Goal: Information Seeking & Learning: Check status

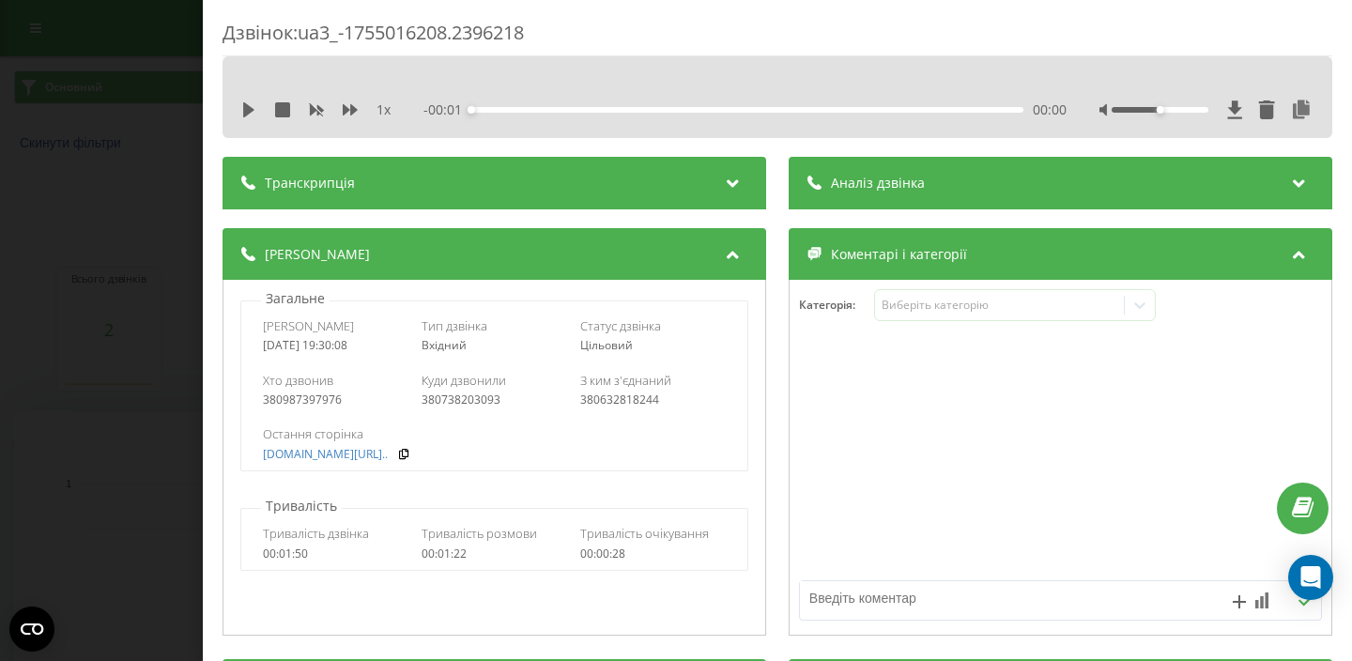
click at [109, 229] on div "Дзвінок : ua3_-1755016208.2396218 1 x - 00:01 00:00 00:00 Транскрипція Для AI-а…" at bounding box center [676, 330] width 1352 height 661
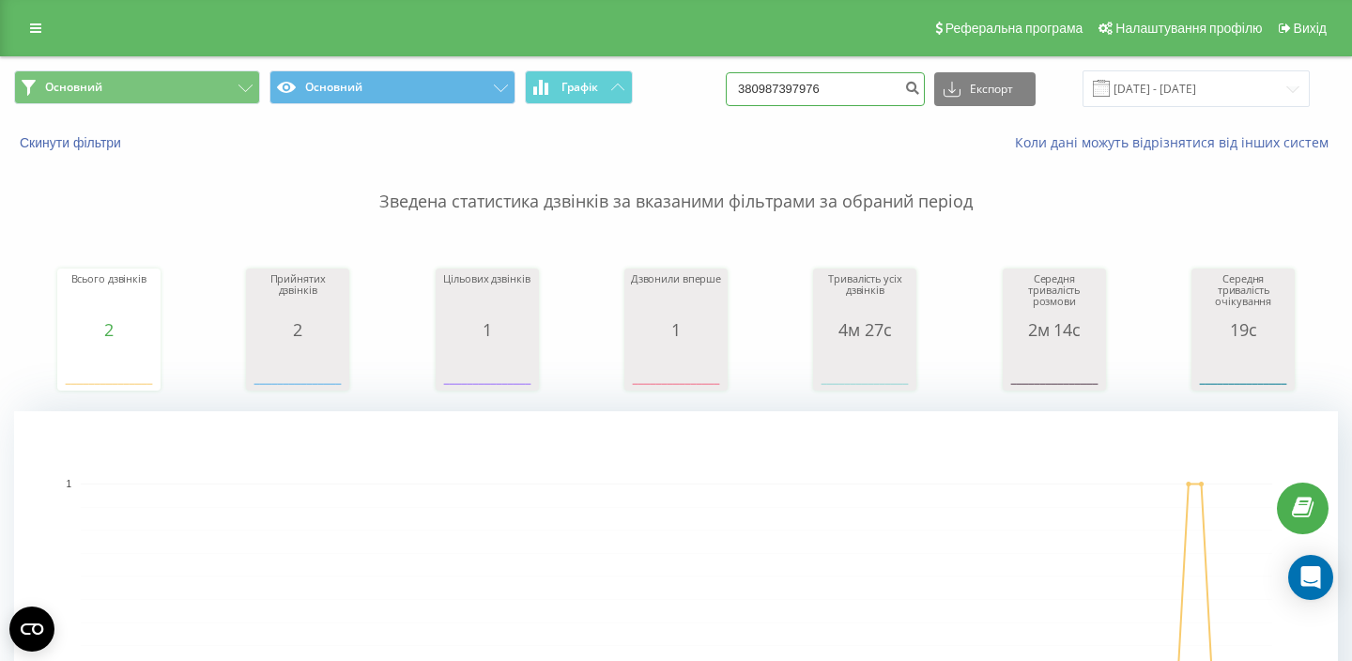
click at [844, 91] on input "380987397976" at bounding box center [825, 89] width 199 height 34
click at [843, 90] on input "380987397976" at bounding box center [825, 89] width 199 height 34
paste input "[PHONE_NUMBER]"
click at [792, 88] on input "[PHONE_NUMBER]" at bounding box center [825, 89] width 199 height 34
type input "[PHONE_NUMBER]"
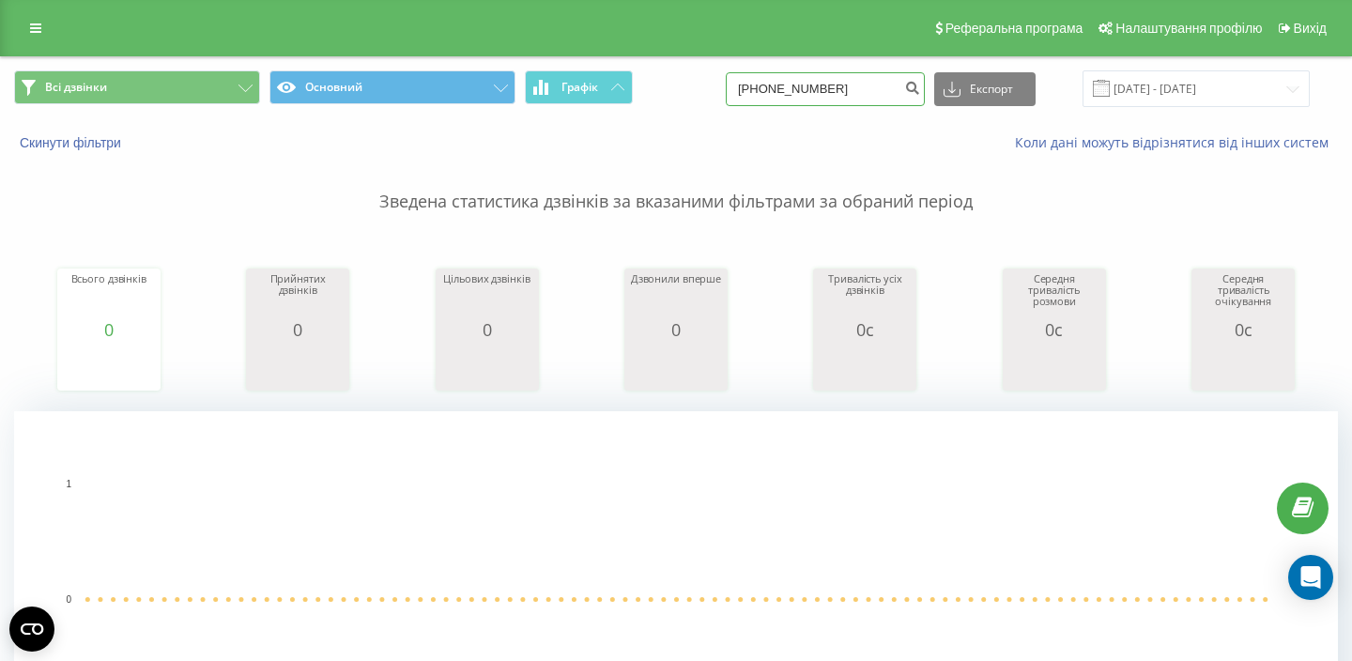
click at [787, 84] on input "+380509868237" at bounding box center [825, 89] width 199 height 34
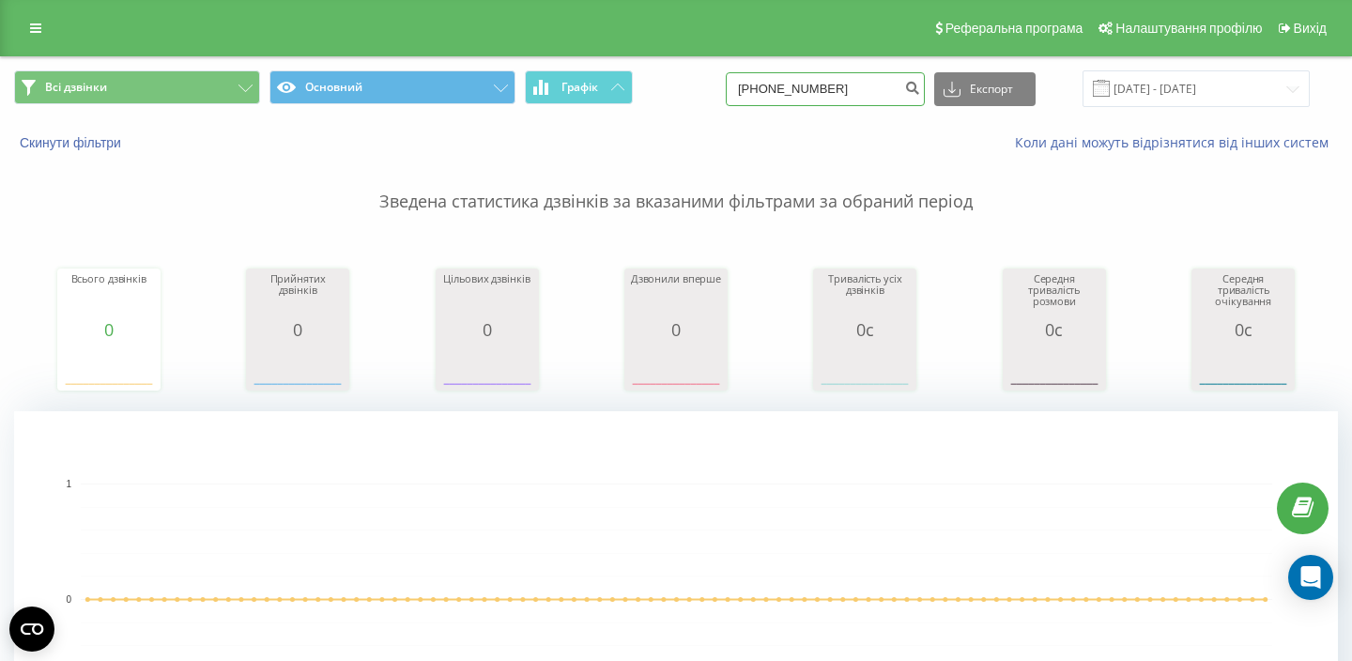
click at [798, 90] on input "+380509868237" at bounding box center [825, 89] width 199 height 34
type input "380509868237"
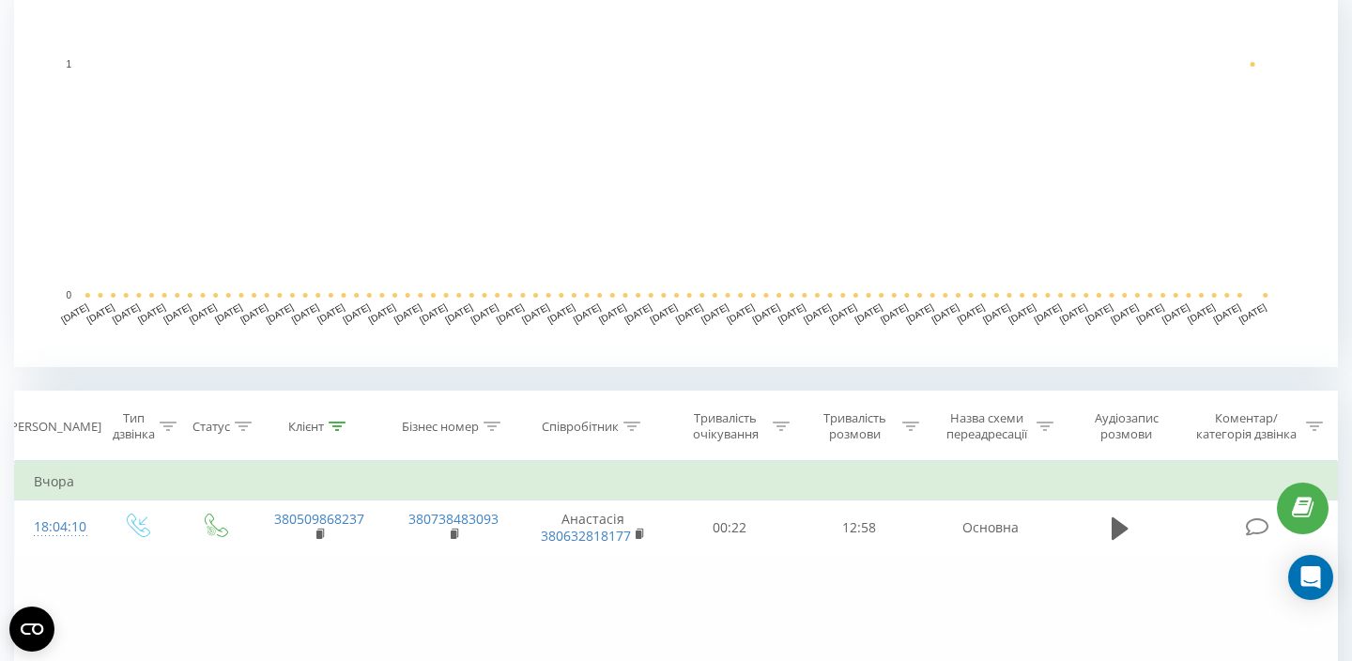
scroll to position [493, 0]
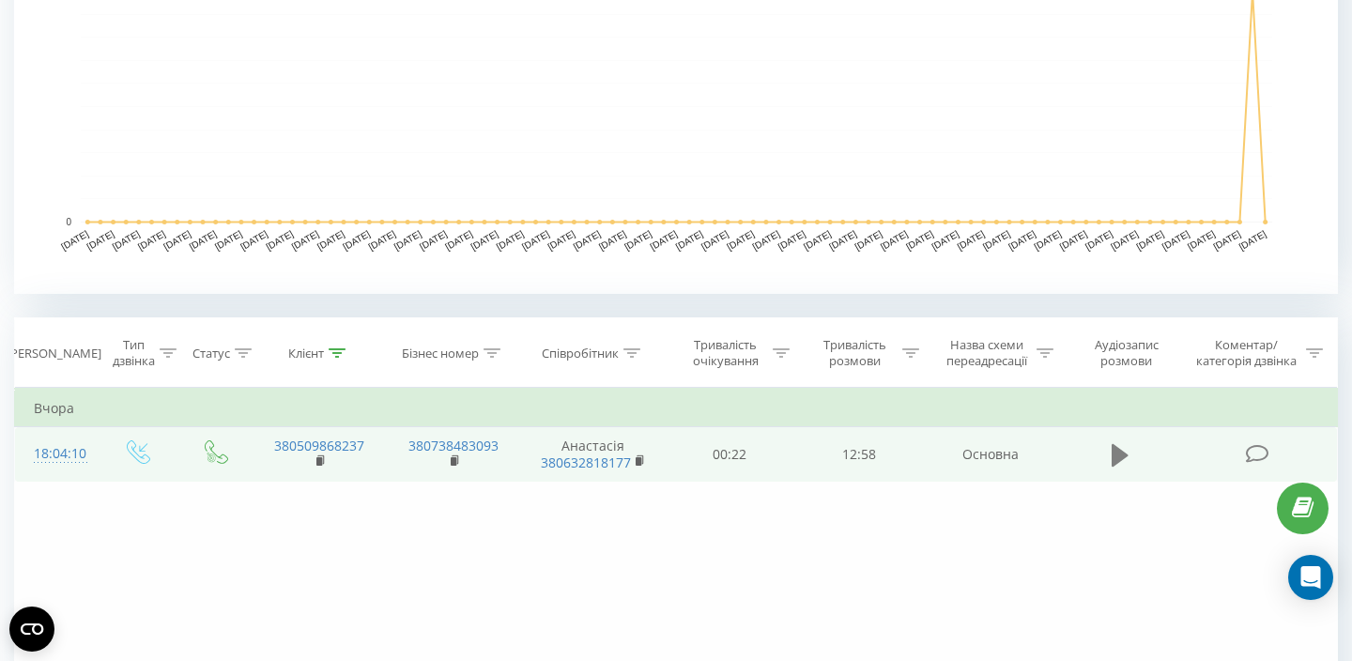
click at [1116, 457] on icon at bounding box center [1119, 454] width 17 height 23
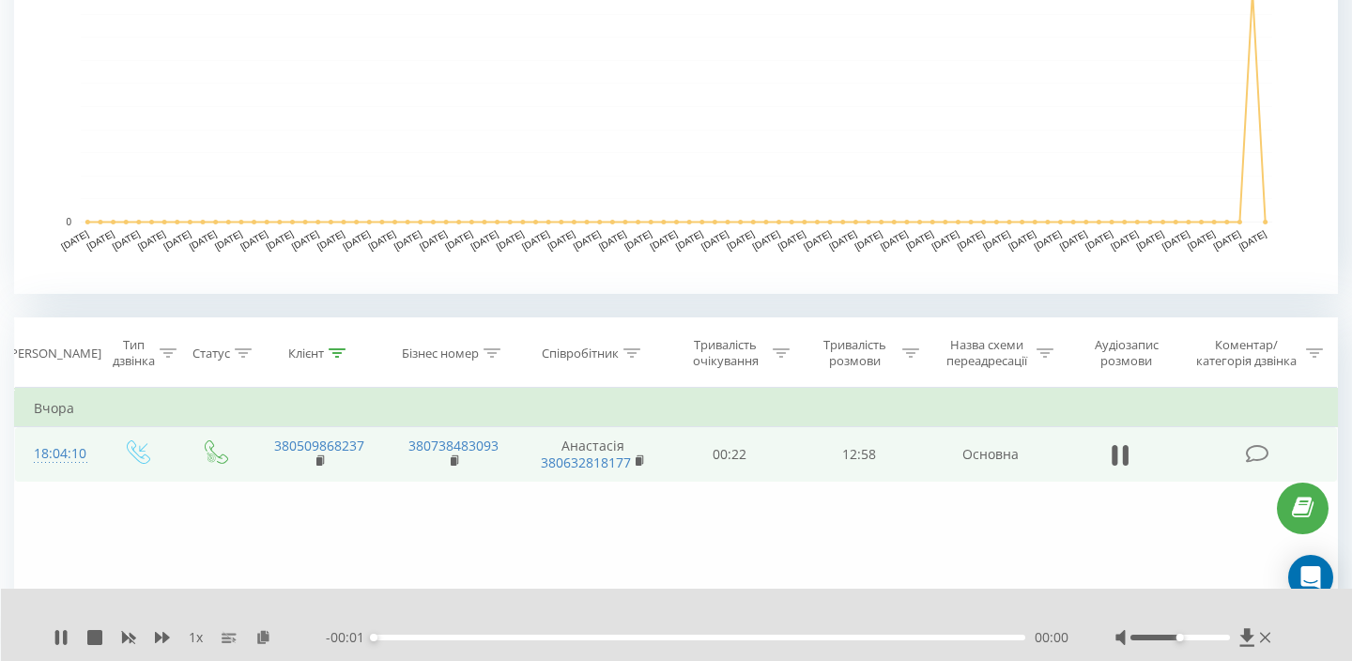
click at [153, 635] on div "1 x" at bounding box center [190, 637] width 272 height 19
click at [166, 633] on icon at bounding box center [162, 637] width 15 height 15
click at [167, 633] on icon at bounding box center [162, 637] width 15 height 15
click at [405, 635] on div "00:37" at bounding box center [699, 638] width 651 height 6
click at [482, 632] on div "- 12:18 00:40 00:40" at bounding box center [697, 637] width 742 height 19
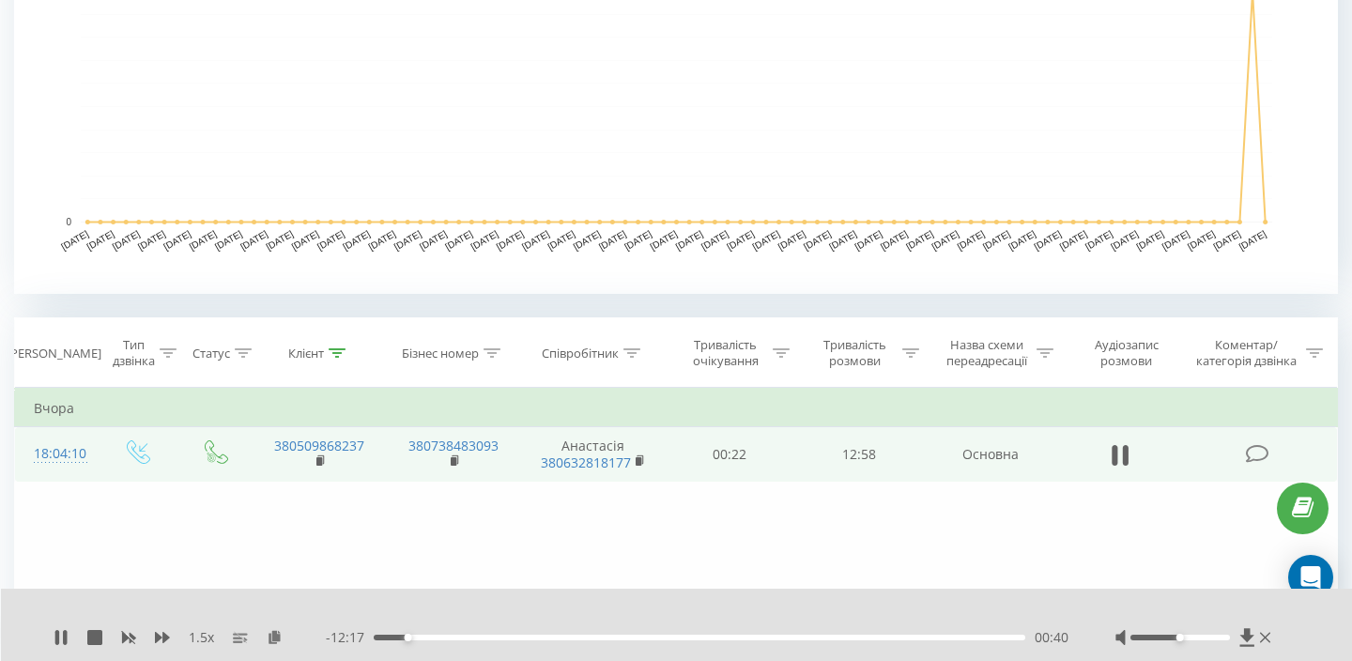
click at [483, 638] on div "00:40" at bounding box center [699, 638] width 651 height 6
click at [555, 637] on div "03:02" at bounding box center [699, 638] width 651 height 6
click at [782, 634] on div "- 12:58 00:00 00:00" at bounding box center [697, 637] width 742 height 19
click at [786, 639] on div "03:38" at bounding box center [699, 638] width 651 height 6
click at [813, 635] on div "08:21" at bounding box center [699, 638] width 651 height 6
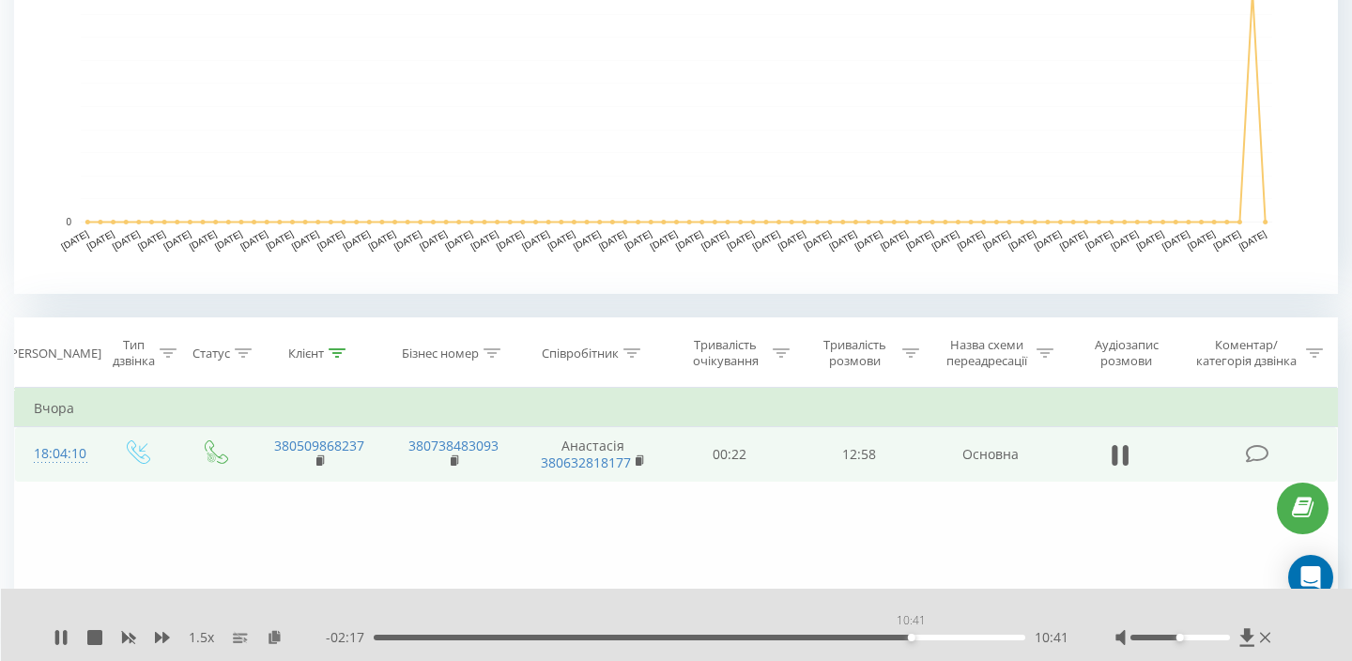
click at [910, 635] on div "10:41" at bounding box center [699, 638] width 651 height 6
click at [967, 648] on div "1.5 x - 02:14 10:44 10:44" at bounding box center [677, 625] width 1352 height 72
click at [976, 636] on div "11:59" at bounding box center [699, 638] width 651 height 6
click at [64, 637] on icon at bounding box center [65, 637] width 4 height 15
